Goal: Navigation & Orientation: Understand site structure

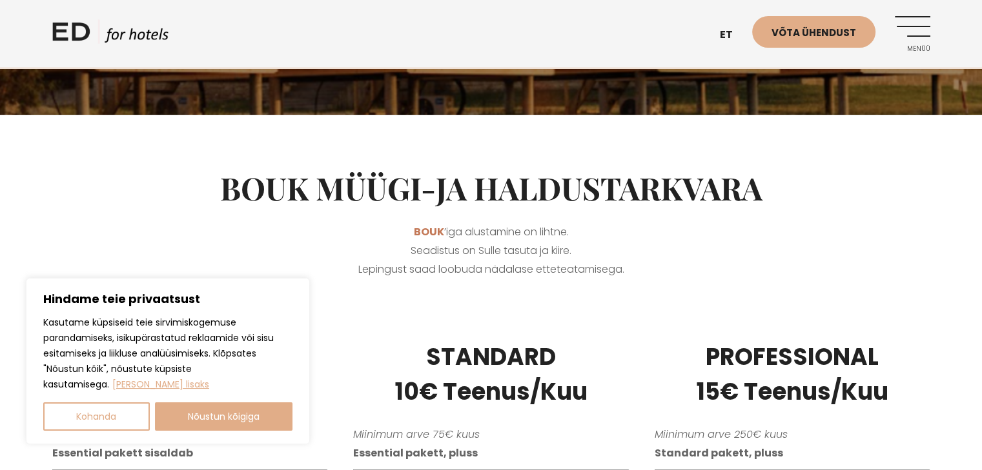
scroll to position [194, 0]
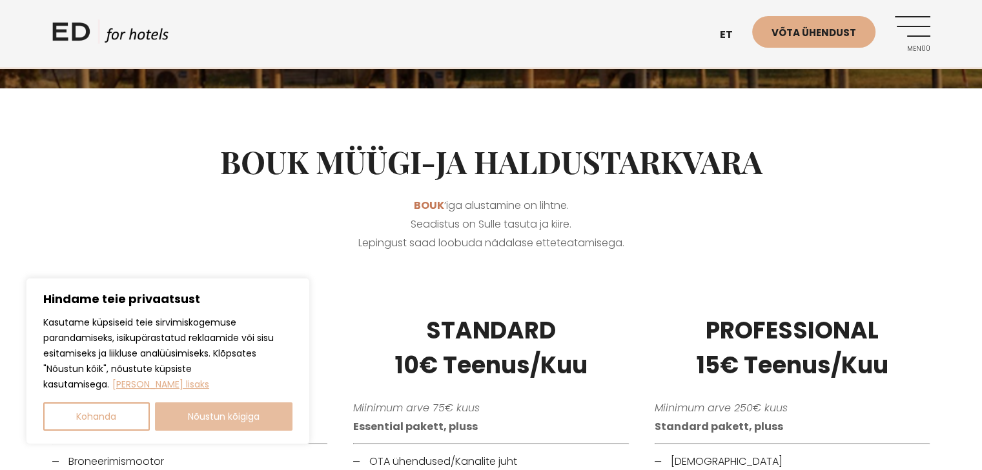
click at [228, 417] on button "Nõustun kõigiga" at bounding box center [224, 417] width 138 height 28
checkbox input "true"
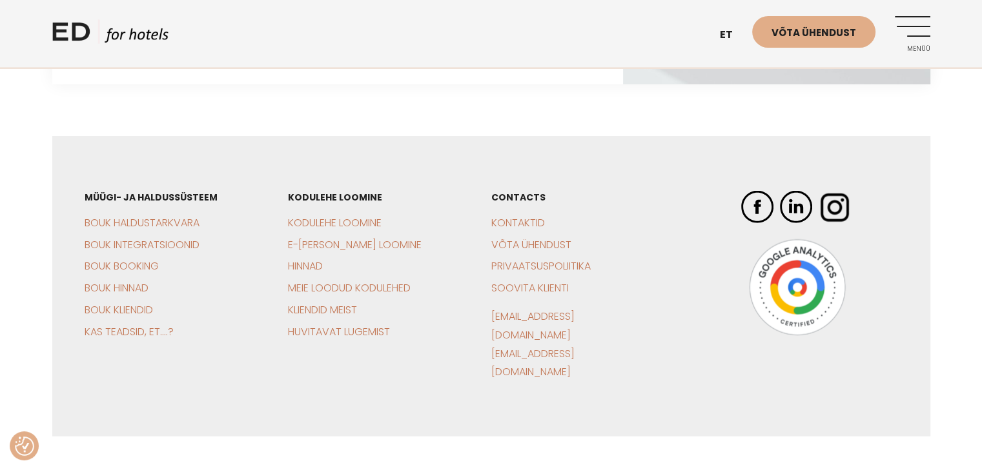
scroll to position [2945, 0]
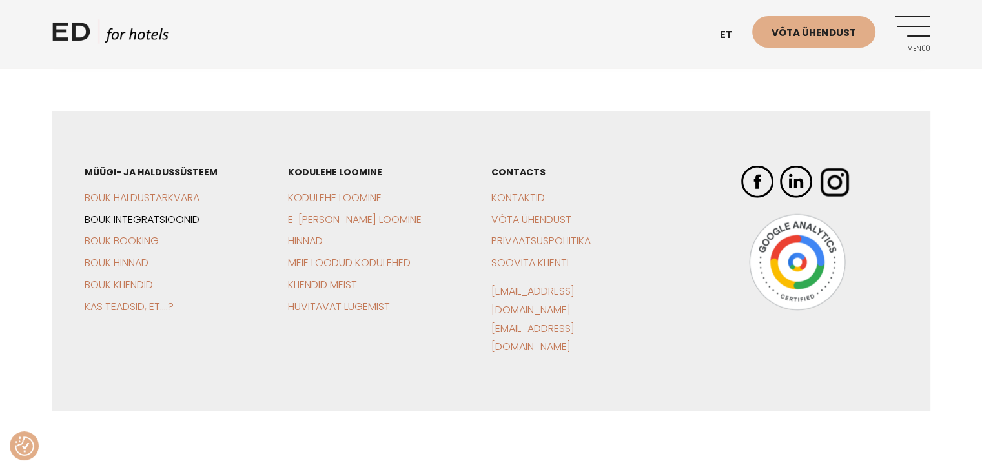
click at [154, 219] on link "BOUK Integratsioonid" at bounding box center [142, 219] width 115 height 15
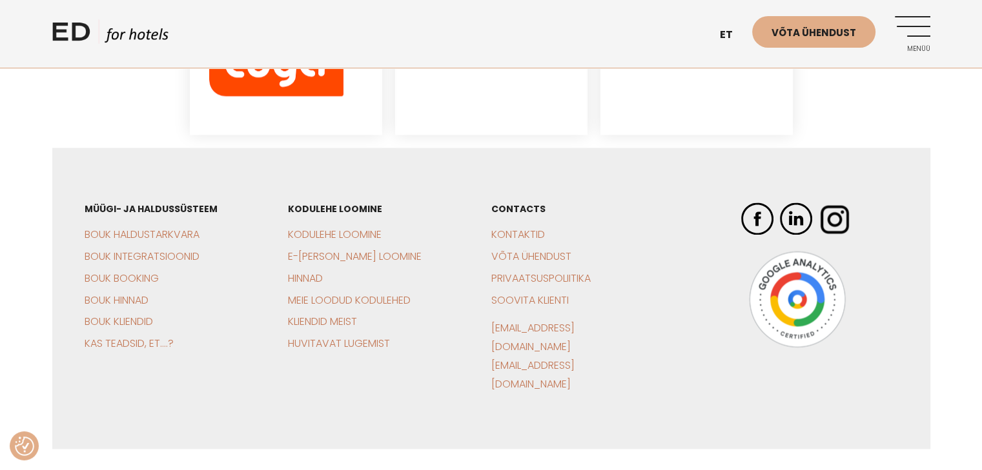
scroll to position [1965, 0]
click at [333, 292] on link "Meie loodud kodulehed" at bounding box center [349, 299] width 123 height 15
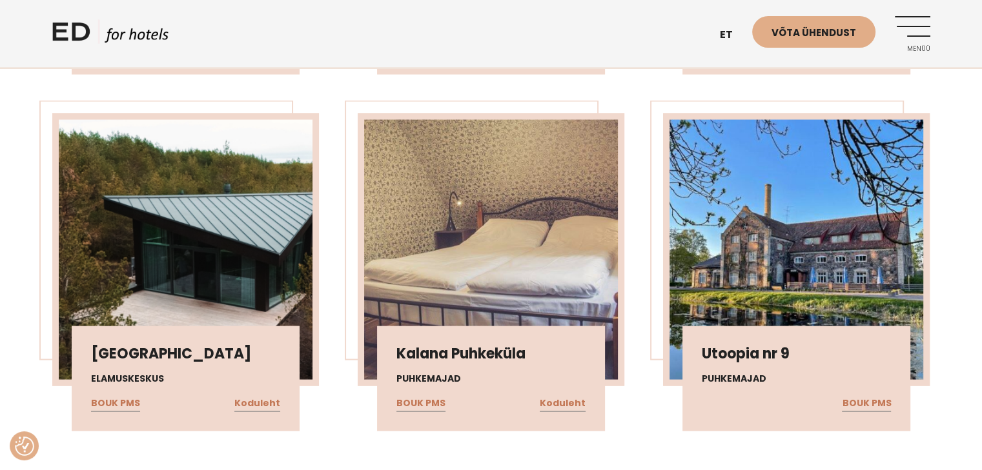
scroll to position [2517, 0]
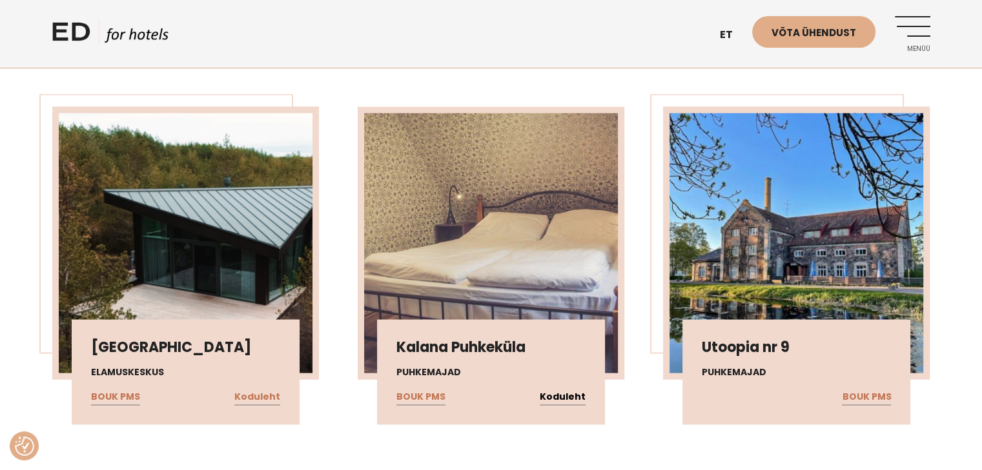
click at [567, 396] on link "Koduleht" at bounding box center [563, 397] width 46 height 17
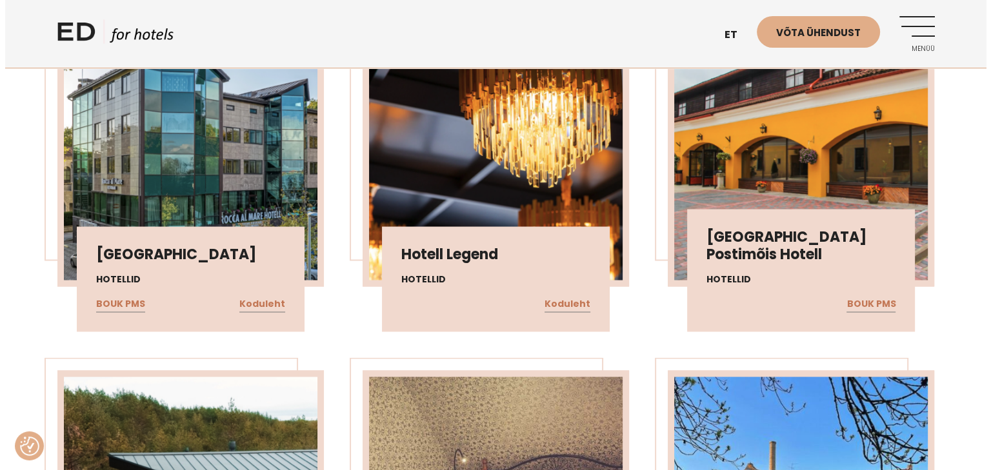
scroll to position [2194, 0]
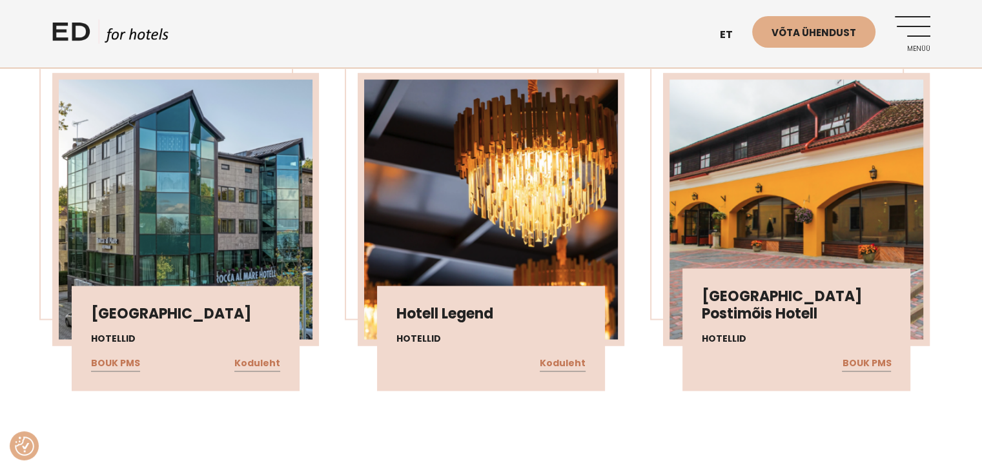
click at [925, 27] on link "Menüü" at bounding box center [911, 33] width 35 height 35
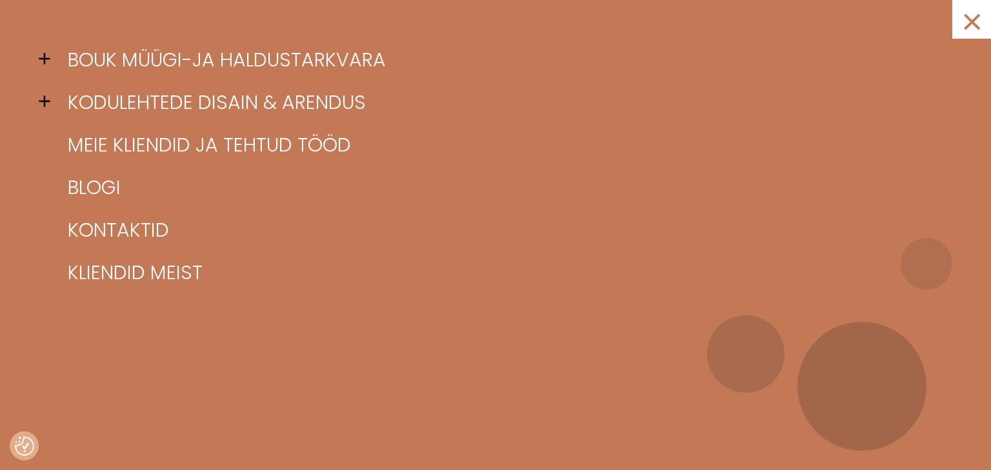
click at [42, 59] on span at bounding box center [48, 58] width 19 height 19
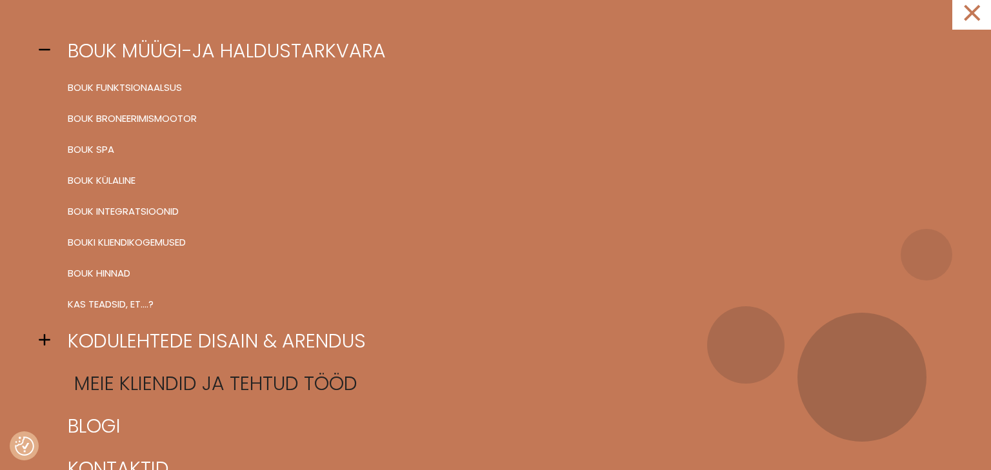
scroll to position [0, 0]
